Goal: Register for event/course

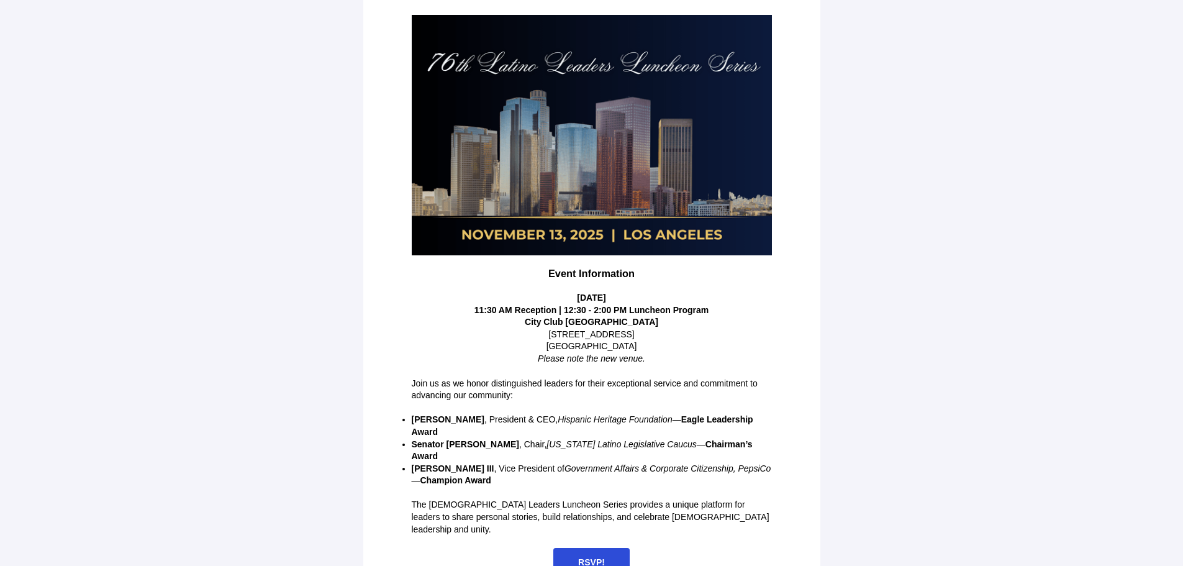
scroll to position [155, 0]
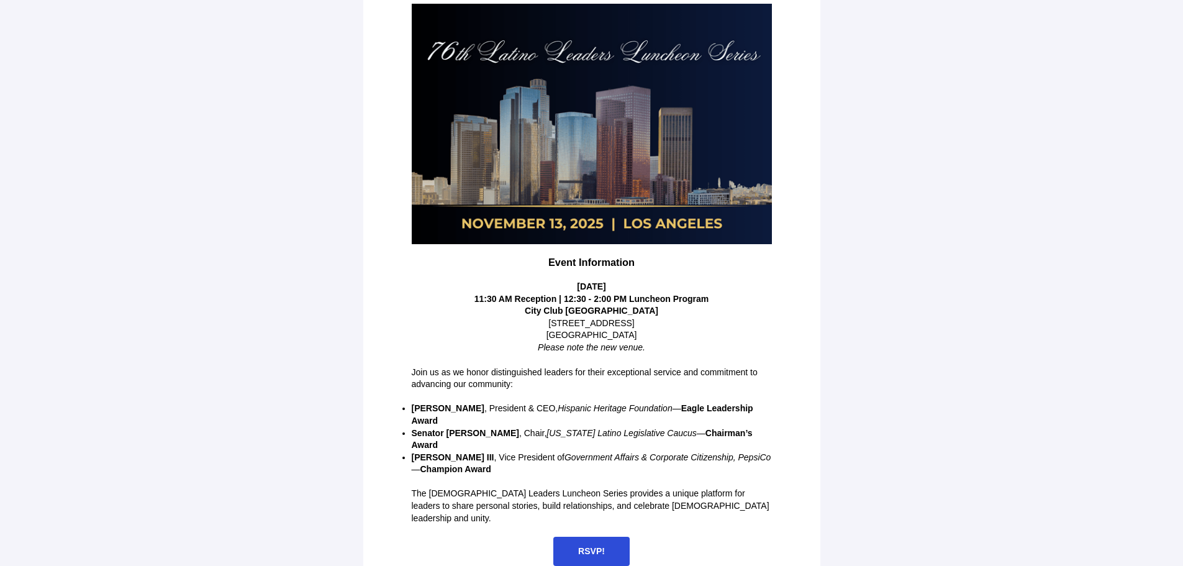
click at [571, 537] on span "RSVP!" at bounding box center [591, 551] width 76 height 29
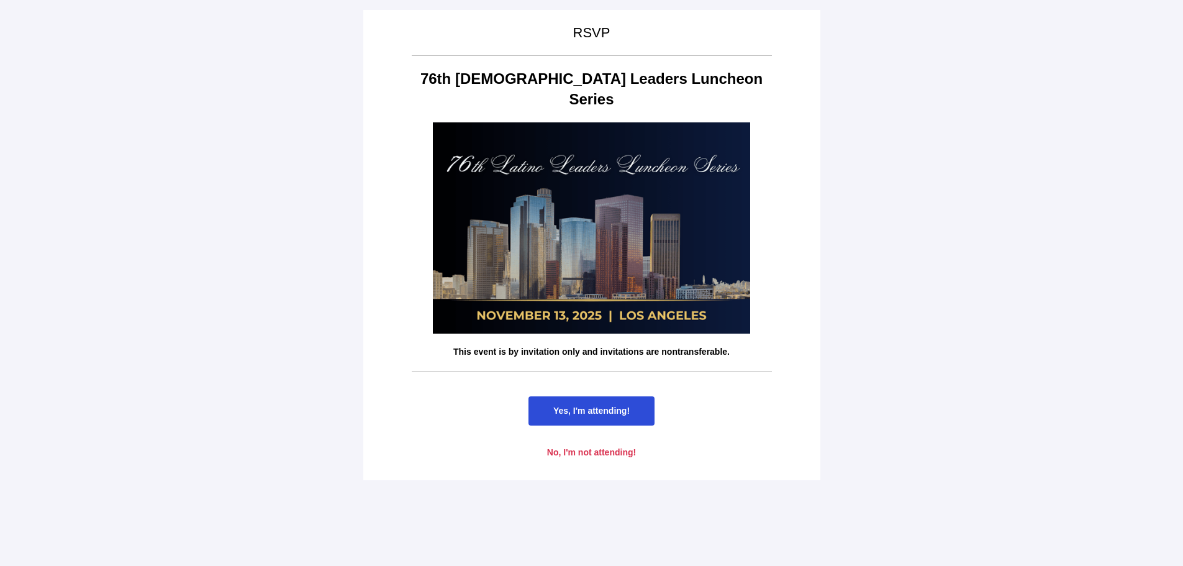
scroll to position [0, 0]
click at [580, 406] on span "Yes, I'm attending!" at bounding box center [591, 411] width 76 height 10
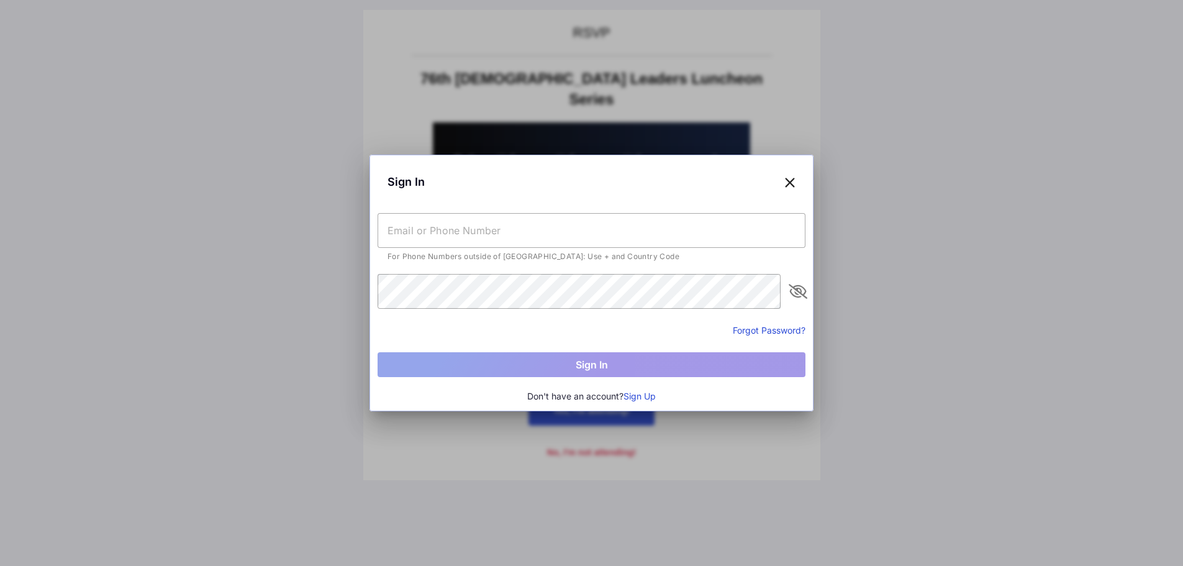
click at [467, 232] on input "text" at bounding box center [592, 230] width 428 height 35
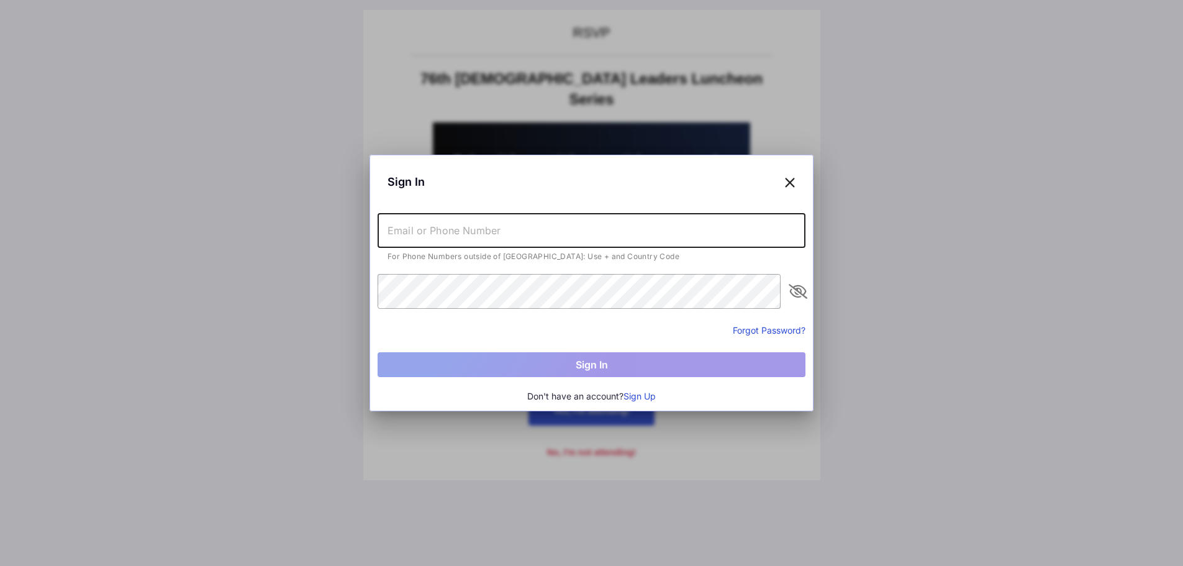
type input "[EMAIL_ADDRESS][DOMAIN_NAME]"
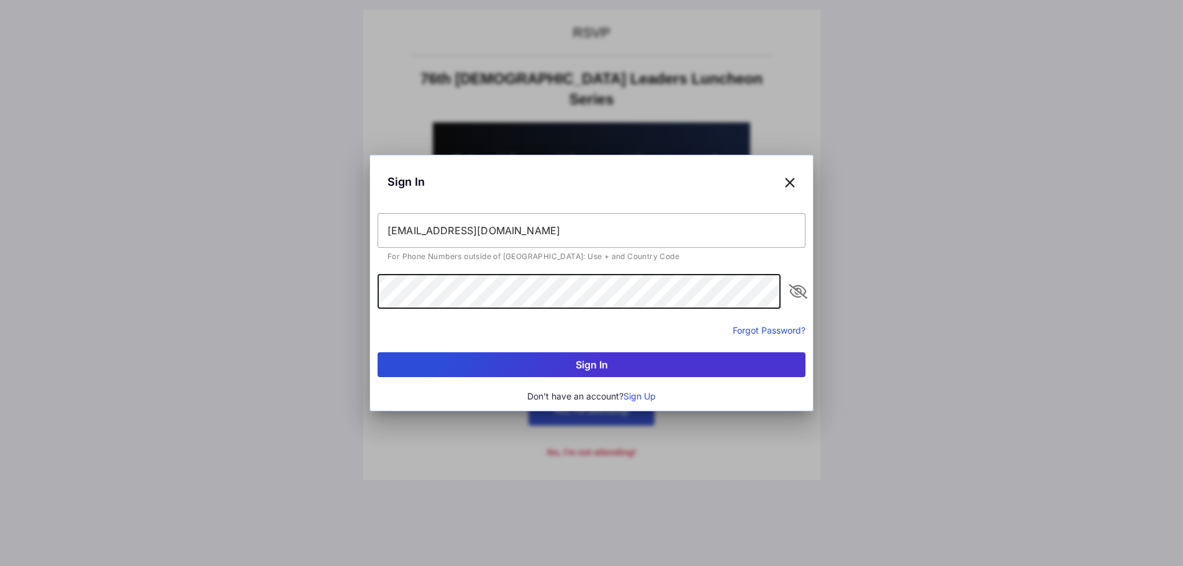
click at [378, 352] on button "Sign In" at bounding box center [592, 364] width 428 height 25
click at [748, 331] on button "Forgot Password?" at bounding box center [769, 330] width 73 height 13
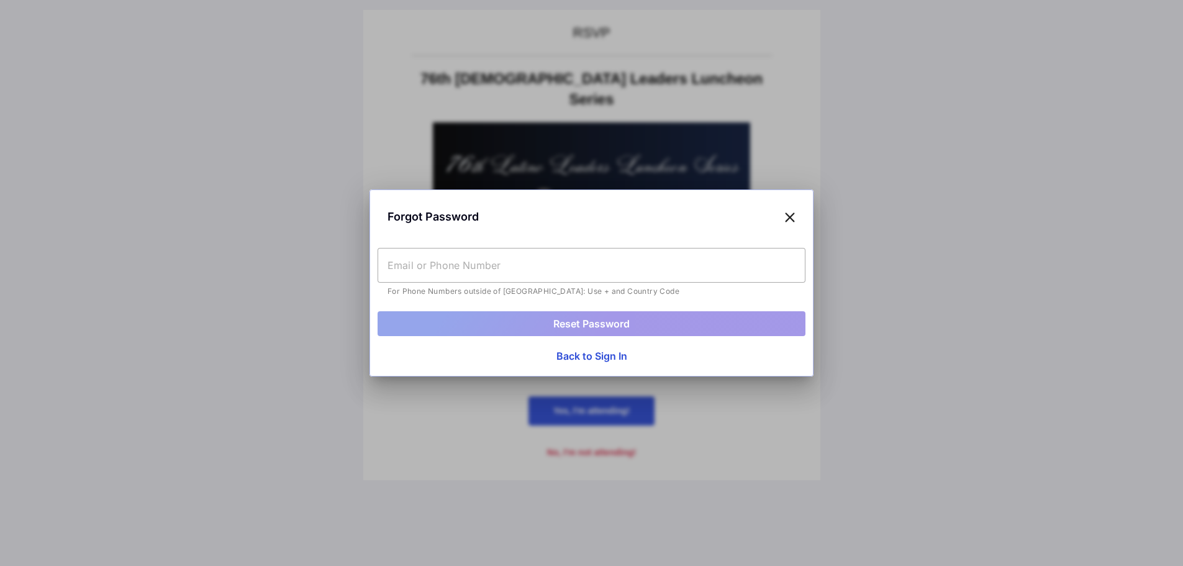
click at [541, 269] on input "text" at bounding box center [592, 265] width 428 height 35
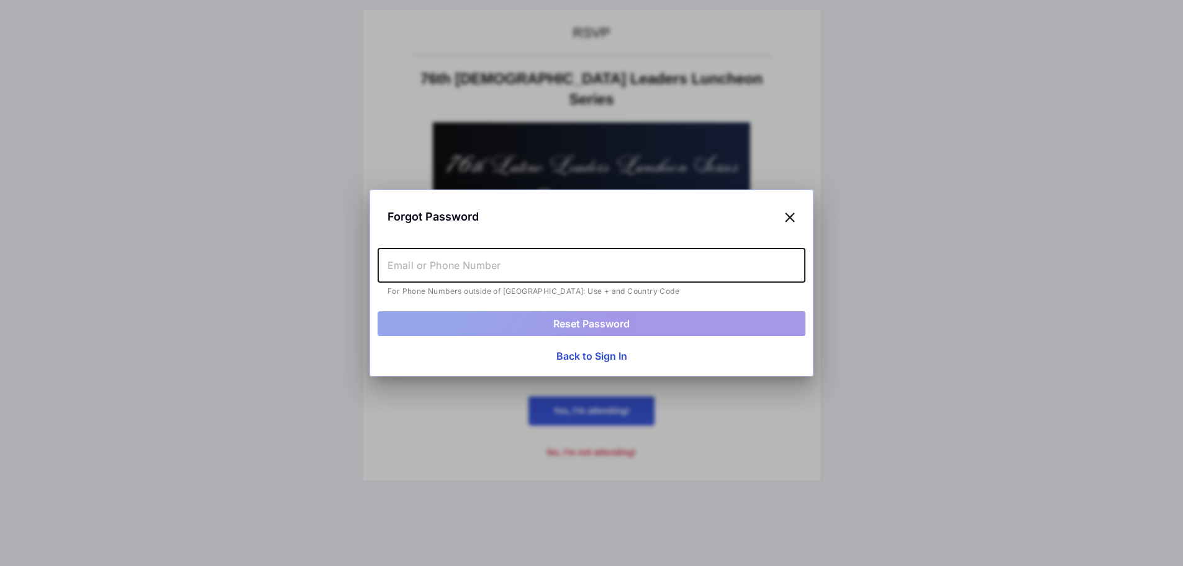
type input "[EMAIL_ADDRESS][DOMAIN_NAME]"
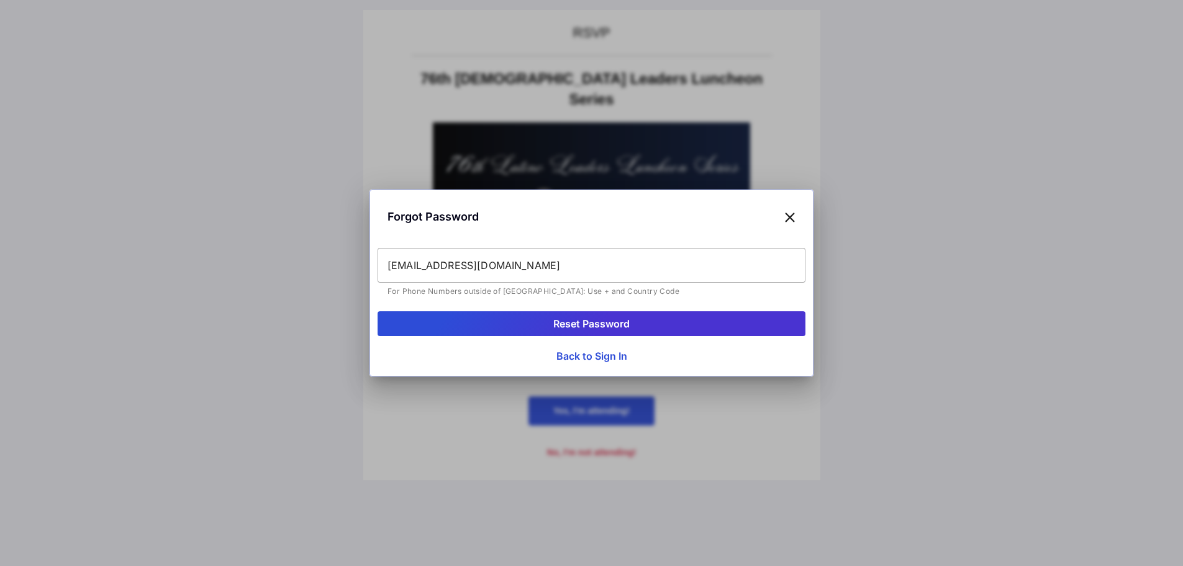
click at [581, 323] on button "Reset Password" at bounding box center [592, 323] width 428 height 25
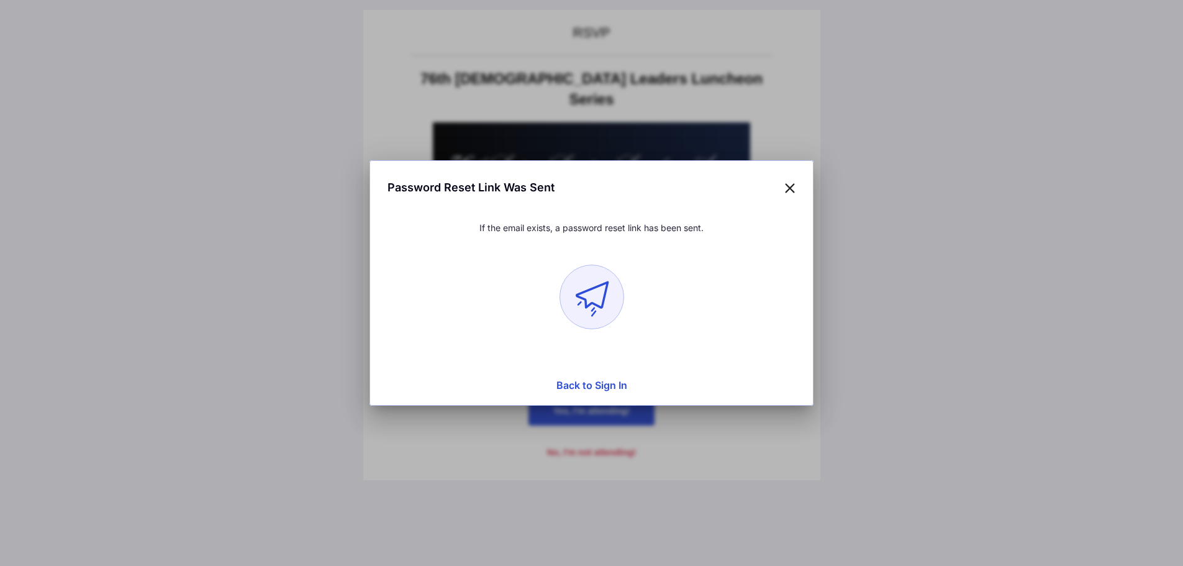
click at [796, 184] on div "Password Reset Link Was Sent" at bounding box center [592, 187] width 428 height 38
click at [793, 189] on icon at bounding box center [789, 187] width 11 height 18
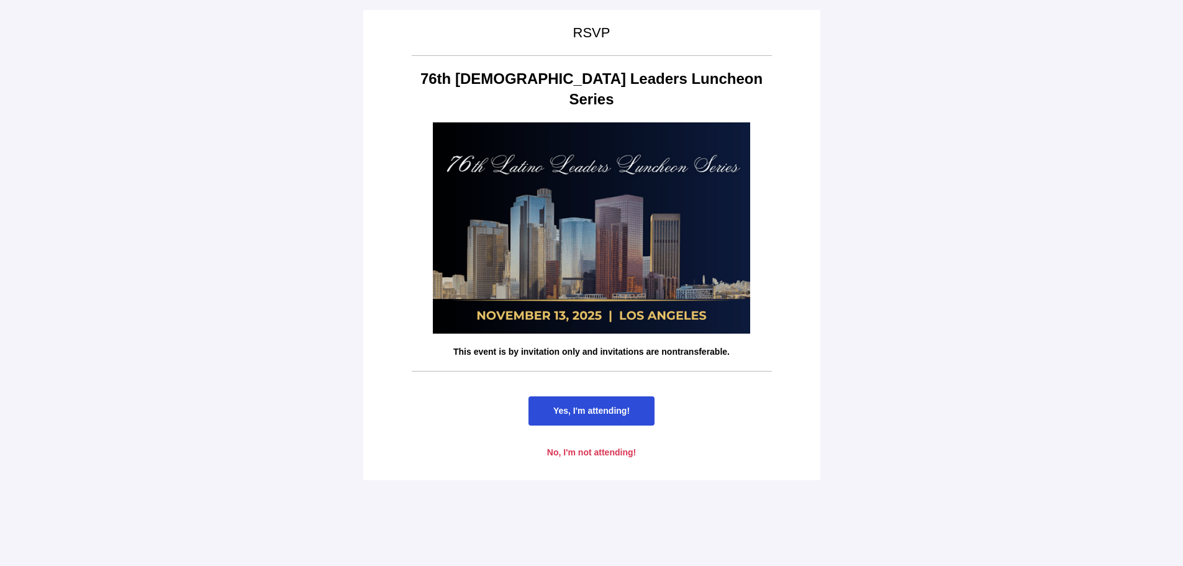
click at [597, 404] on span "Yes, I'm attending!" at bounding box center [592, 410] width 126 height 29
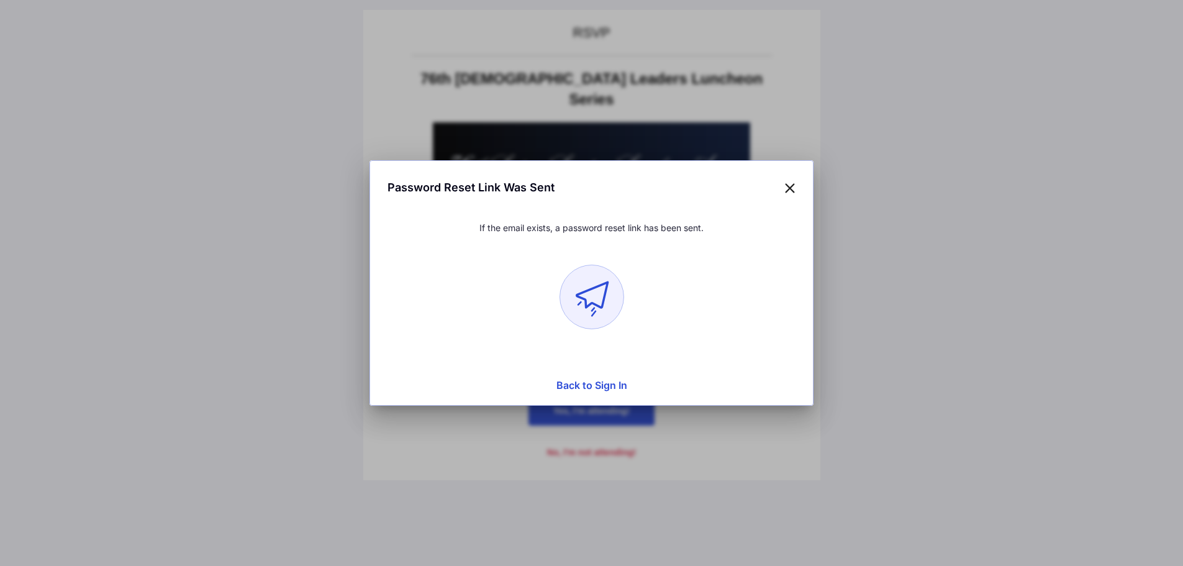
click at [602, 386] on button "Back to Sign In" at bounding box center [592, 385] width 428 height 25
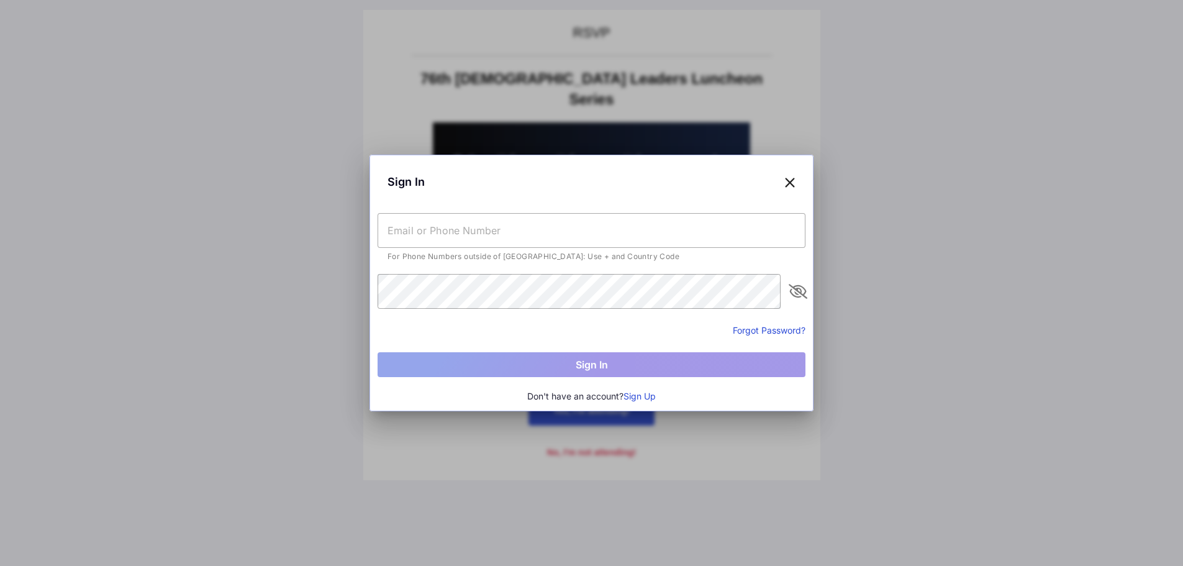
click at [637, 392] on button "Sign Up" at bounding box center [640, 396] width 32 height 14
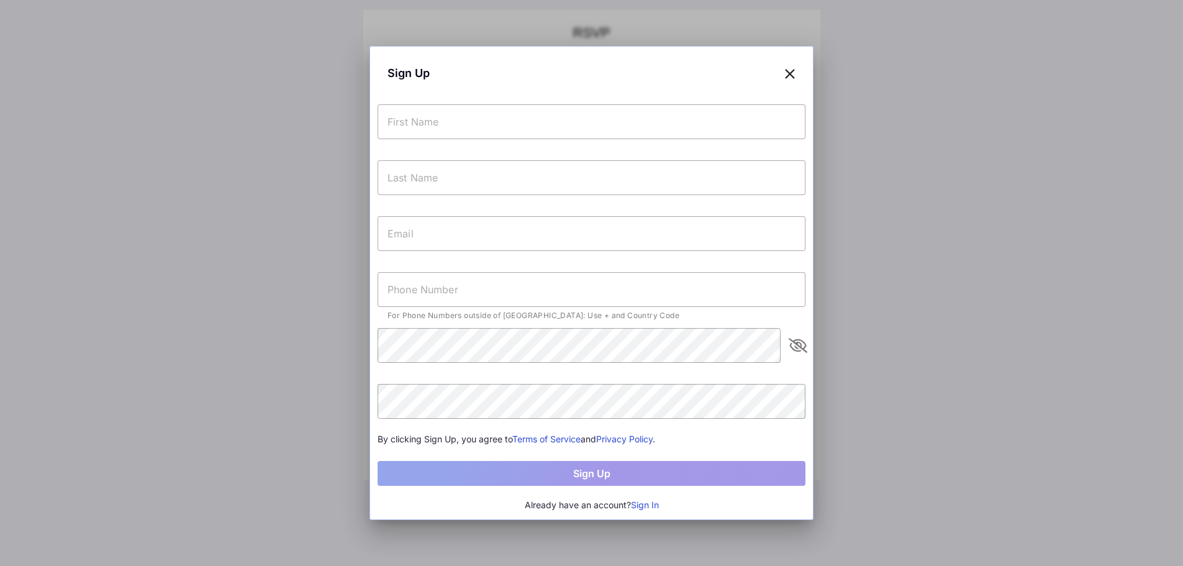
click at [453, 101] on div "Sign Up For Phone Numbers outside of [GEOGRAPHIC_DATA]: Use + and Country Code …" at bounding box center [592, 283] width 444 height 474
click at [453, 118] on input "text" at bounding box center [592, 121] width 428 height 35
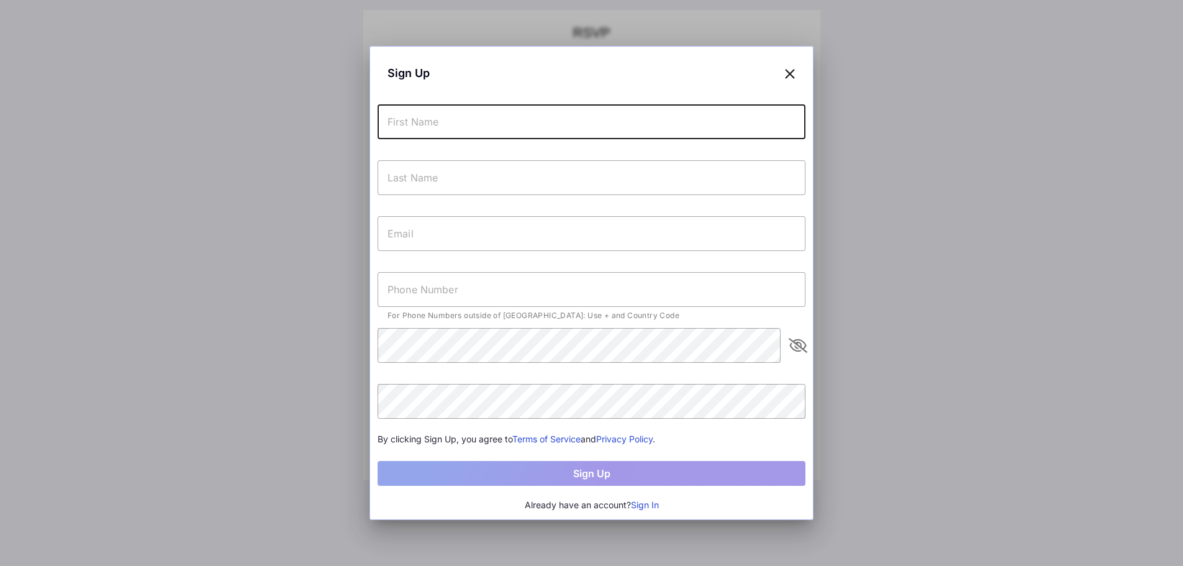
type input "[PERSON_NAME]"
type input "[EMAIL_ADDRESS][DOMAIN_NAME]"
type input "[PHONE_NUMBER]"
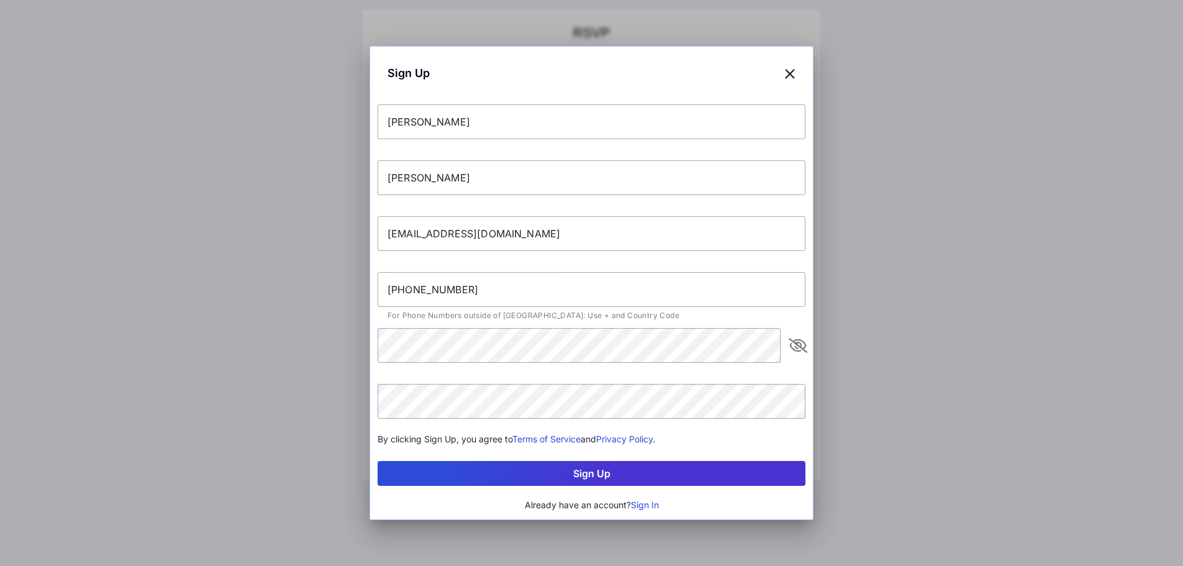
click at [611, 478] on button "Sign Up" at bounding box center [592, 473] width 428 height 25
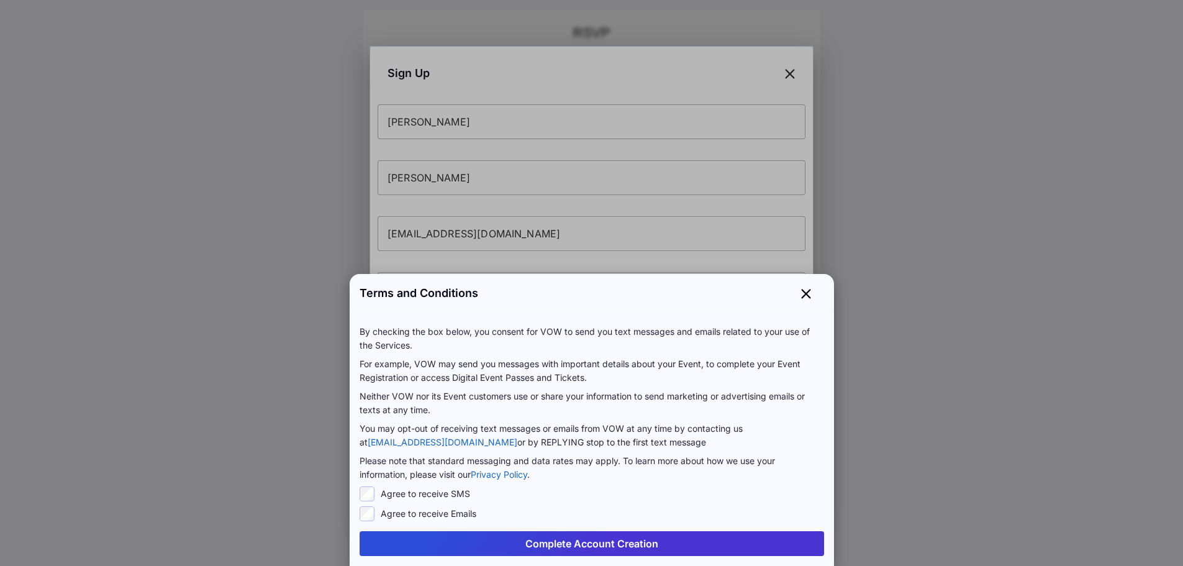
click at [466, 497] on label "Agree to receive SMS" at bounding box center [425, 494] width 89 height 12
click at [556, 545] on button "Complete Account Creation" at bounding box center [592, 543] width 465 height 25
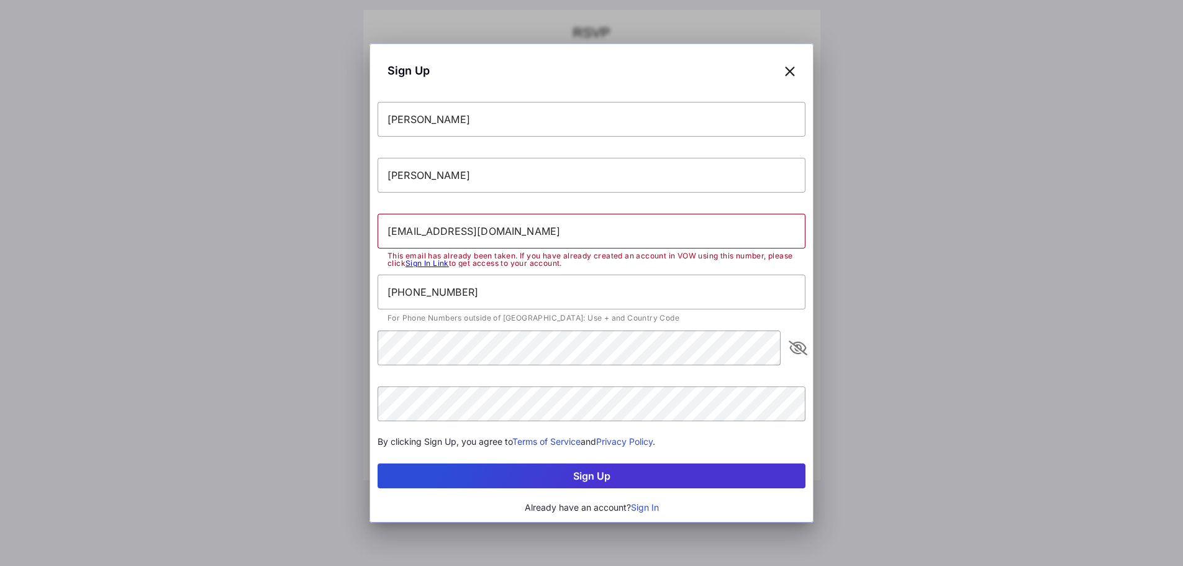
click at [437, 261] on link "Sign In Link" at bounding box center [427, 262] width 43 height 9
